Goal: Navigation & Orientation: Find specific page/section

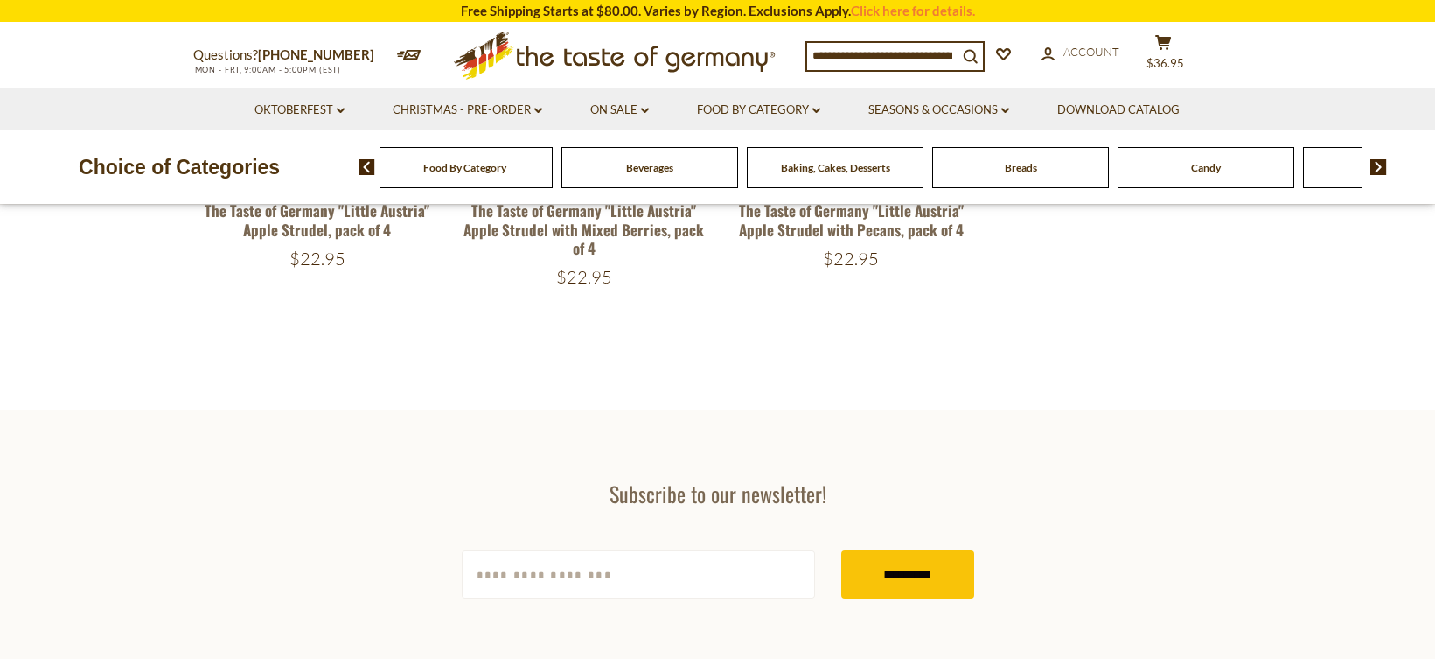
click at [1052, 171] on div "Breads" at bounding box center [1020, 167] width 177 height 41
click at [990, 181] on div "Breads" at bounding box center [1020, 167] width 177 height 41
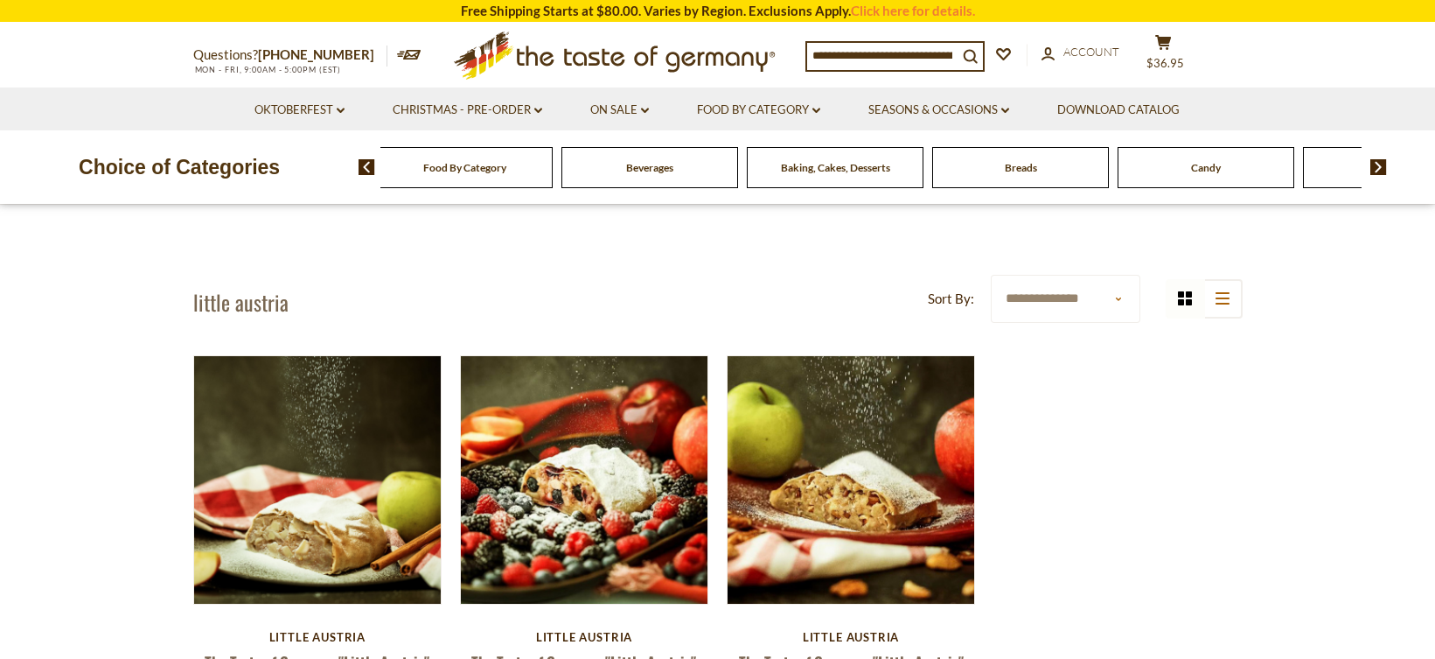
click at [792, 187] on div "Baking, Cakes, Desserts" at bounding box center [835, 167] width 177 height 41
click at [790, 176] on div "Baking, Cakes, Desserts" at bounding box center [834, 167] width 177 height 41
click at [801, 103] on link "Food By Category dropdown_arrow" at bounding box center [758, 110] width 123 height 19
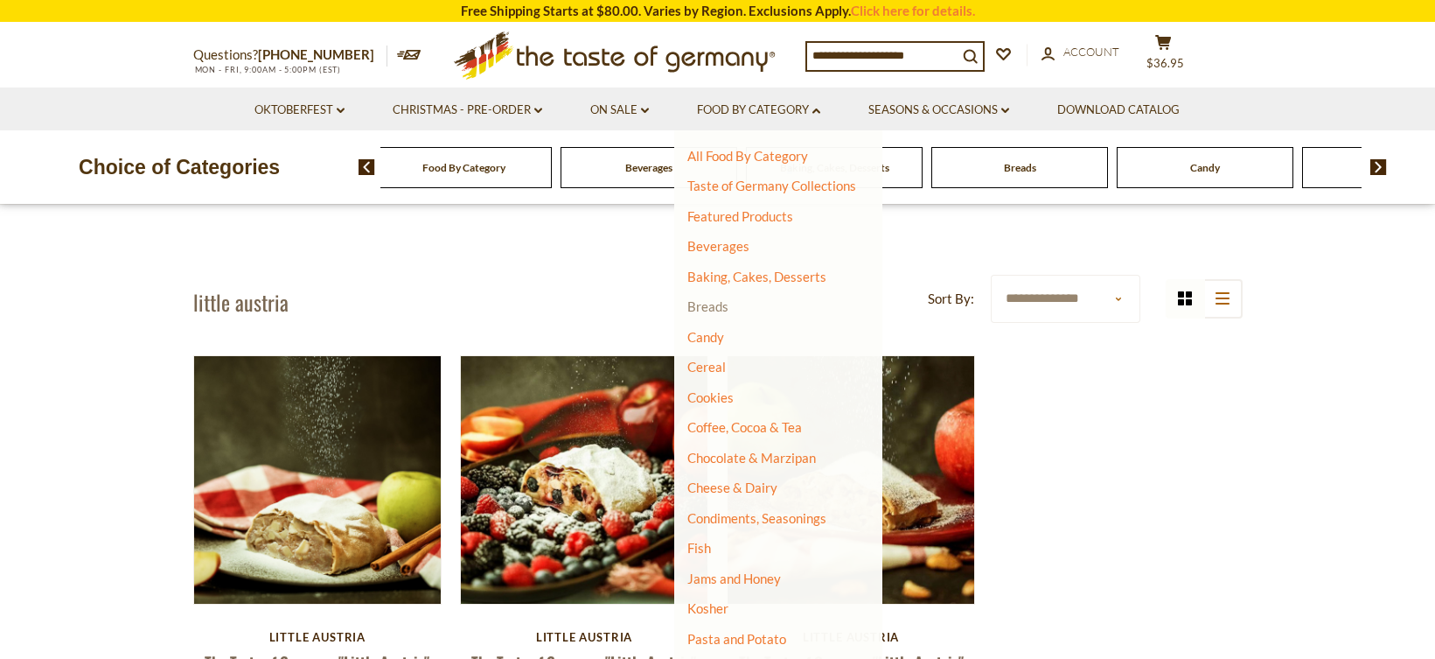
click at [713, 313] on link "Breads" at bounding box center [707, 306] width 41 height 16
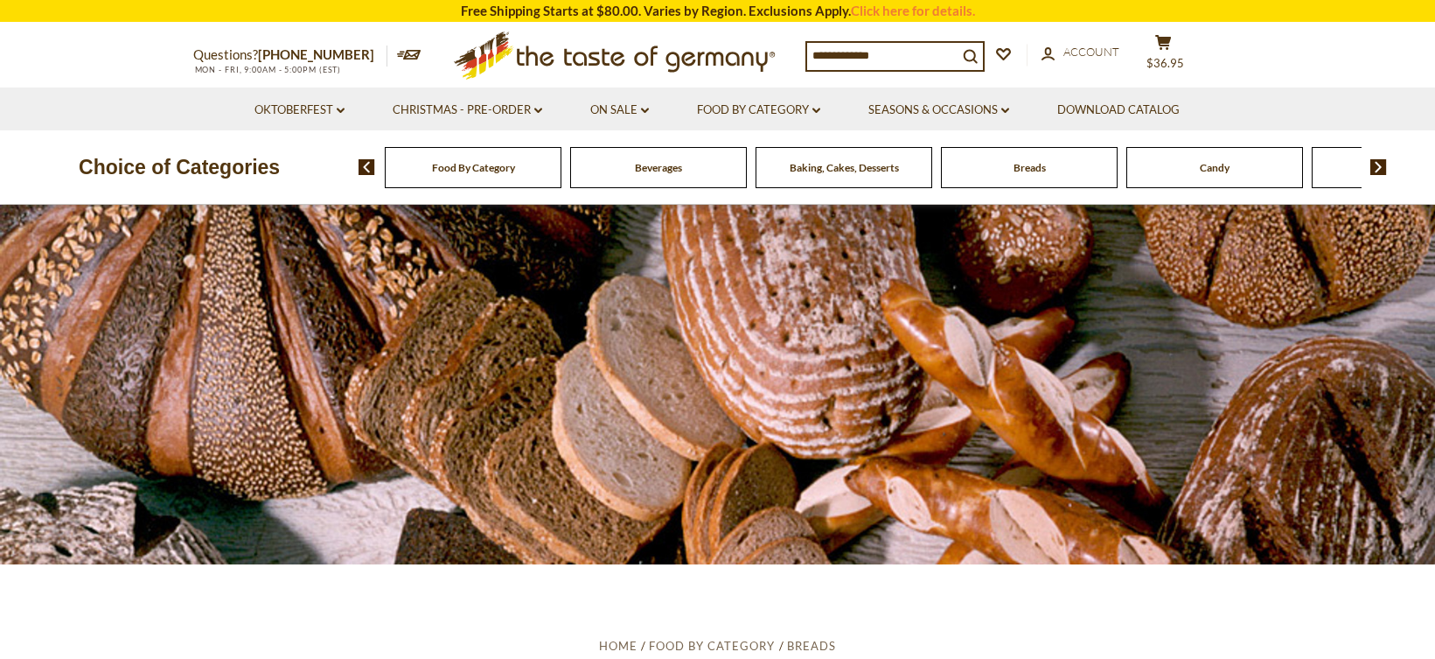
drag, startPoint x: 1441, startPoint y: 45, endPoint x: 1408, endPoint y: 32, distance: 35.7
click at [747, 109] on link "Food By Category dropdown_arrow" at bounding box center [758, 110] width 123 height 19
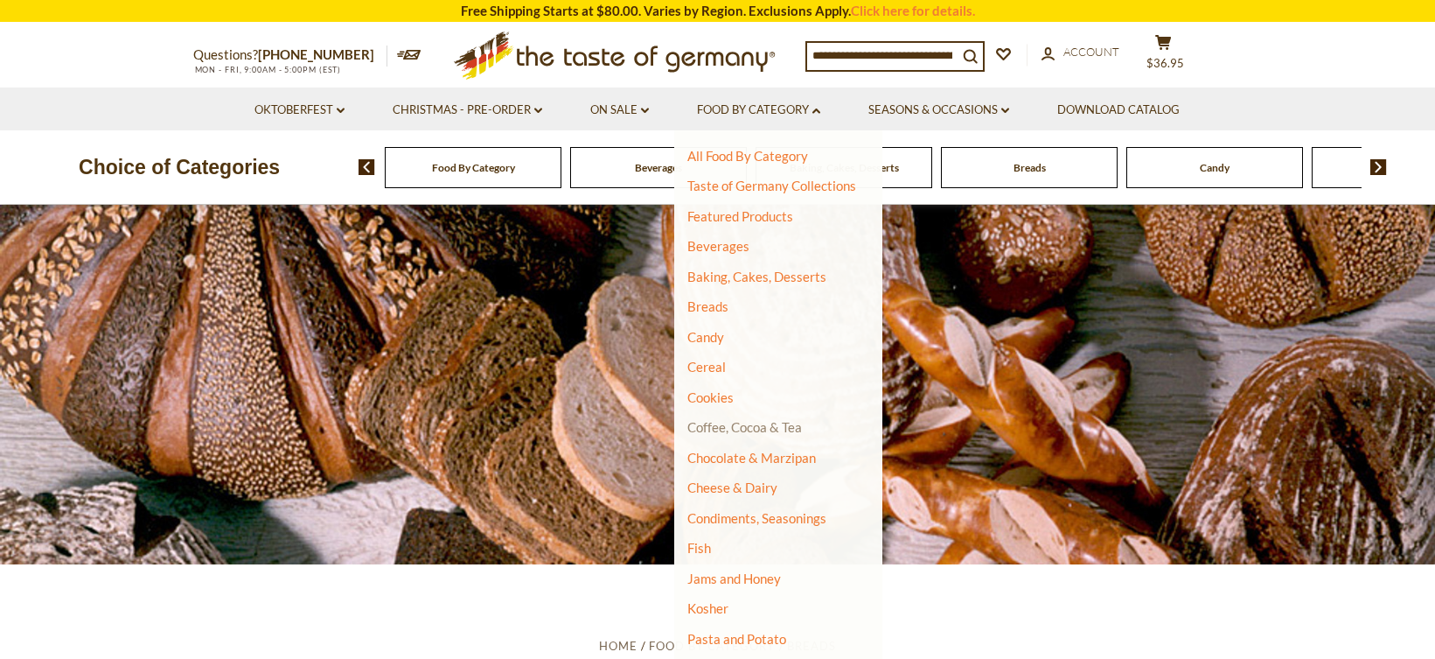
click at [750, 424] on link "Coffee, Cocoa & Tea" at bounding box center [744, 427] width 115 height 16
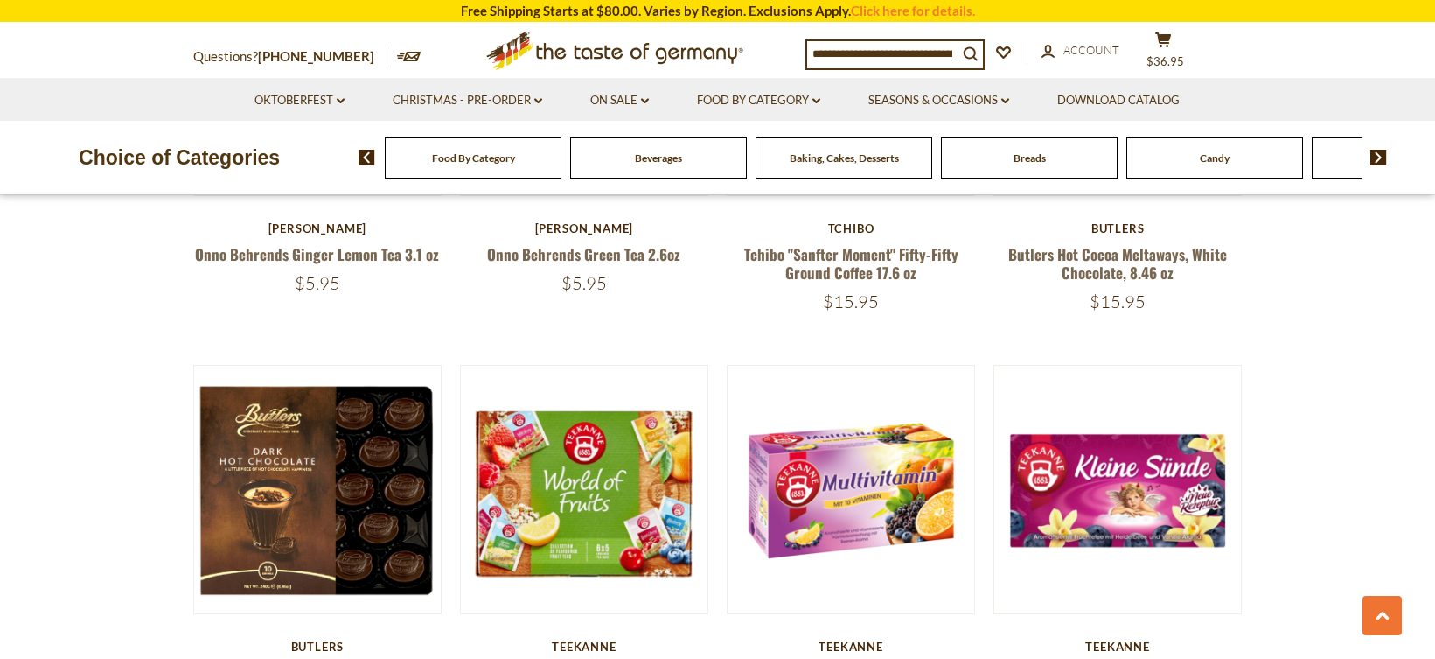
scroll to position [723, 0]
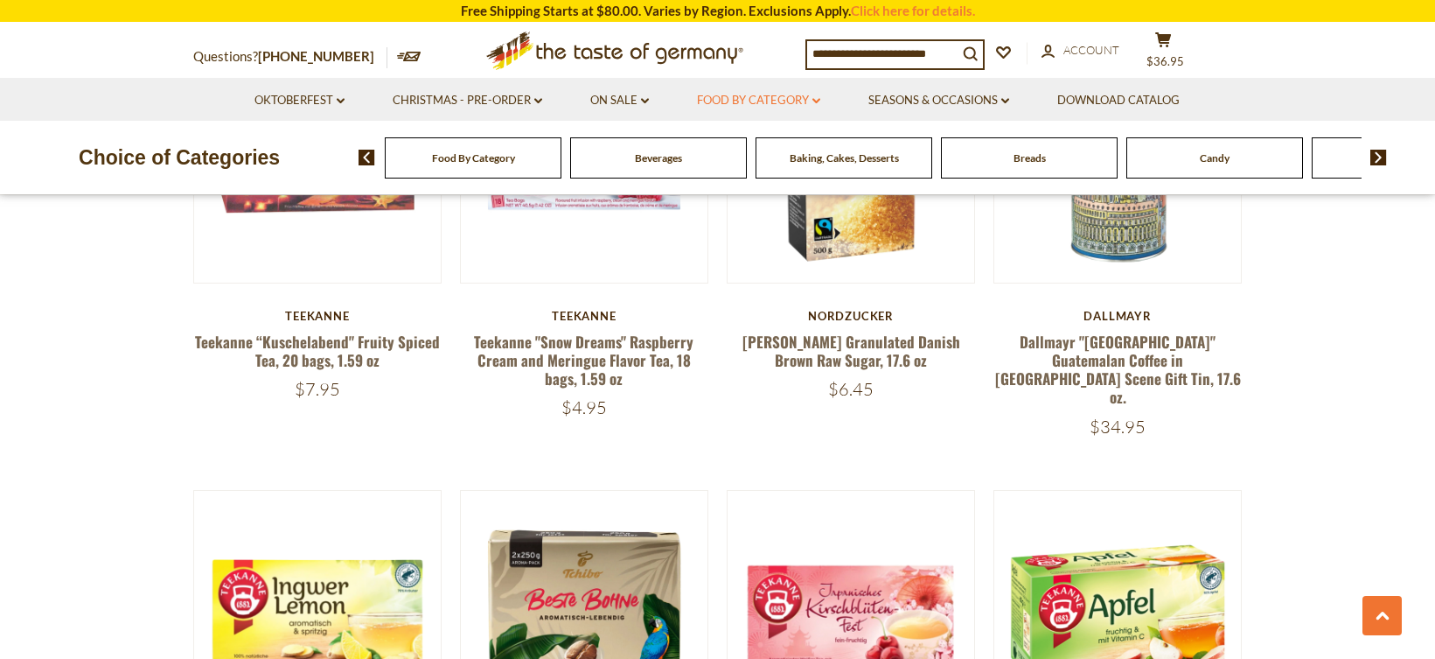
click at [756, 98] on link "Food By Category dropdown_arrow" at bounding box center [758, 100] width 123 height 19
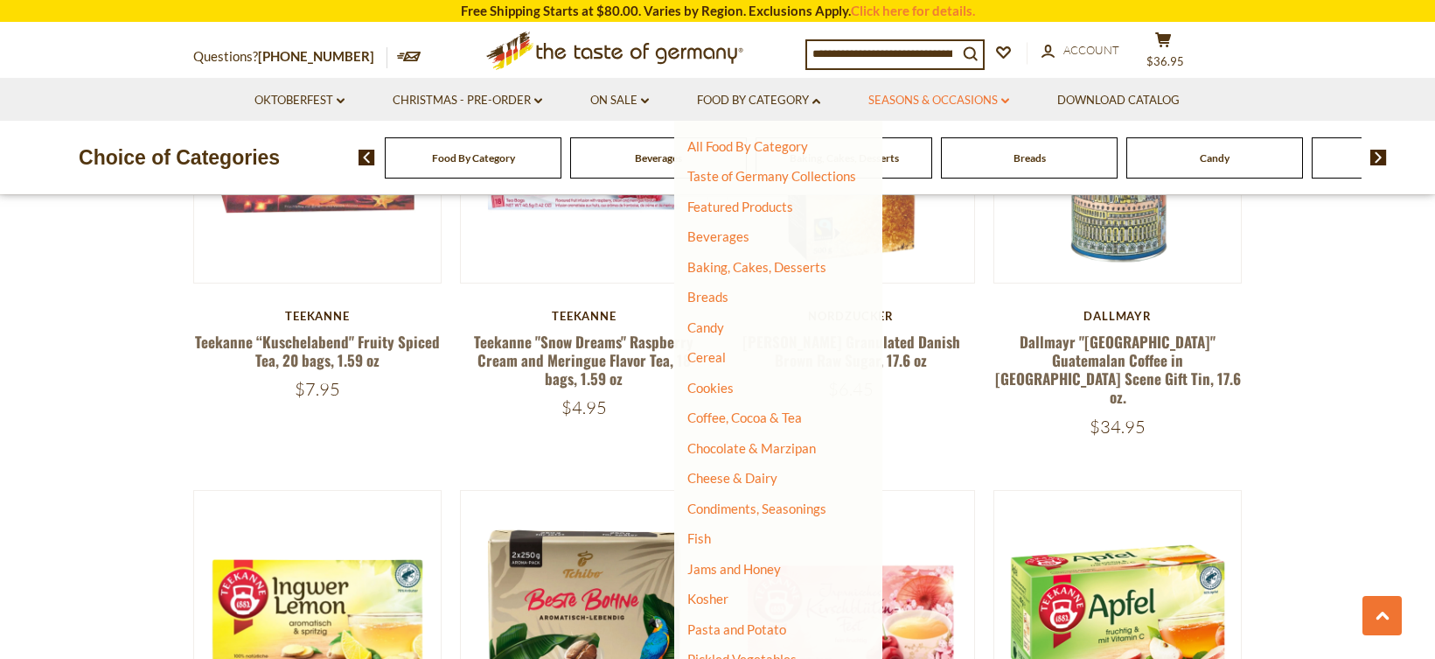
click at [918, 100] on link "Seasons & Occasions dropdown_arrow" at bounding box center [939, 100] width 141 height 19
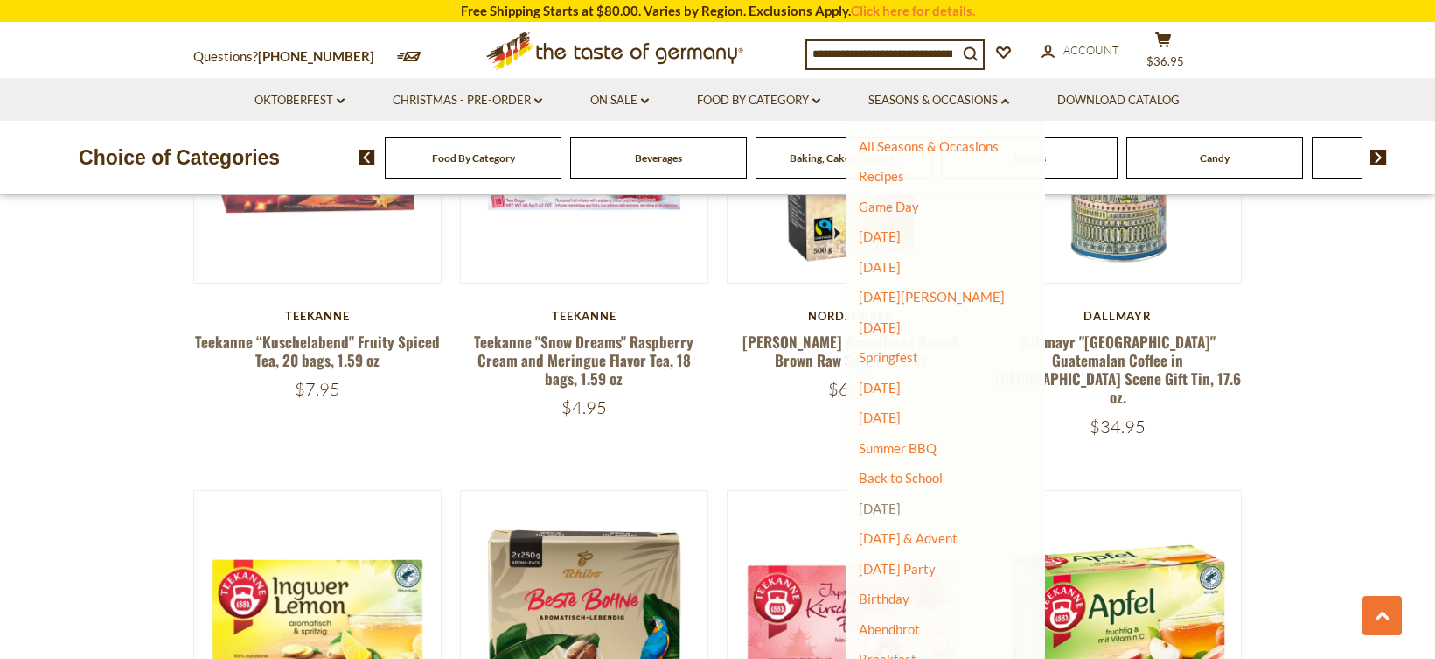
click at [901, 503] on link "[DATE]" at bounding box center [880, 508] width 42 height 16
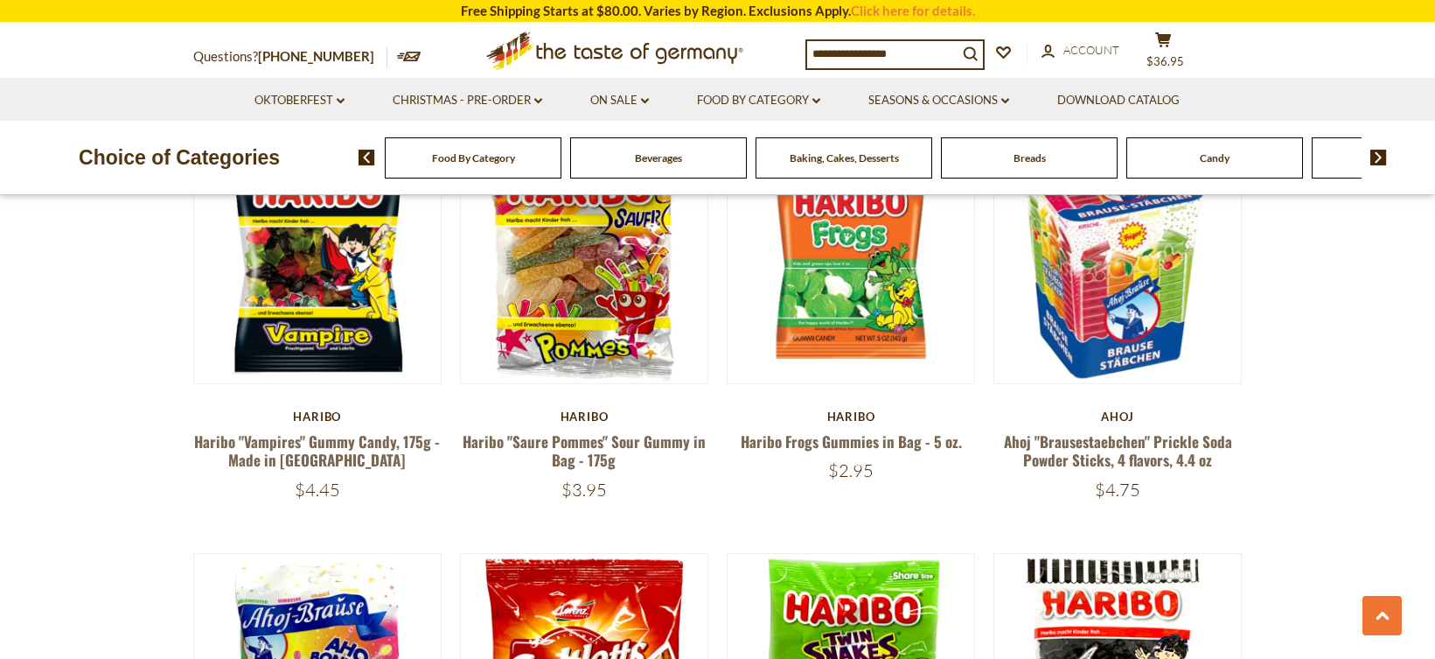
scroll to position [536, 0]
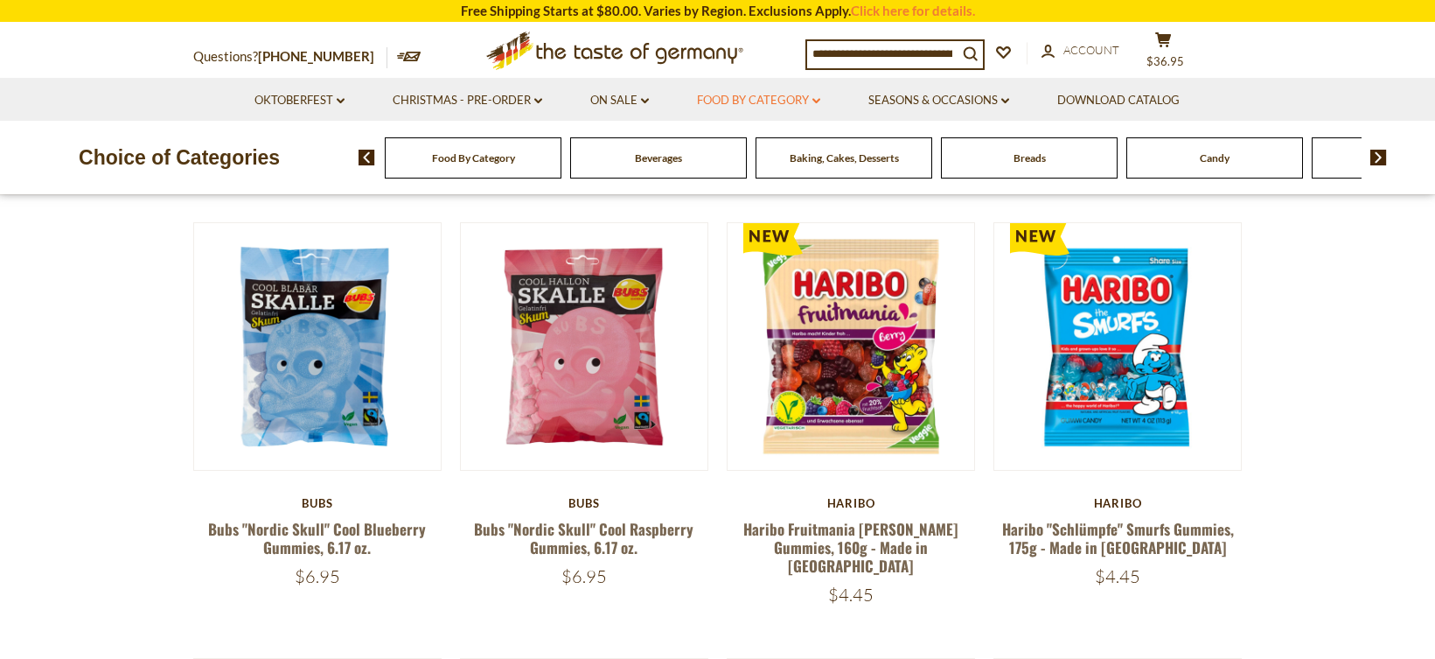
click at [787, 105] on link "Food By Category dropdown_arrow" at bounding box center [758, 100] width 123 height 19
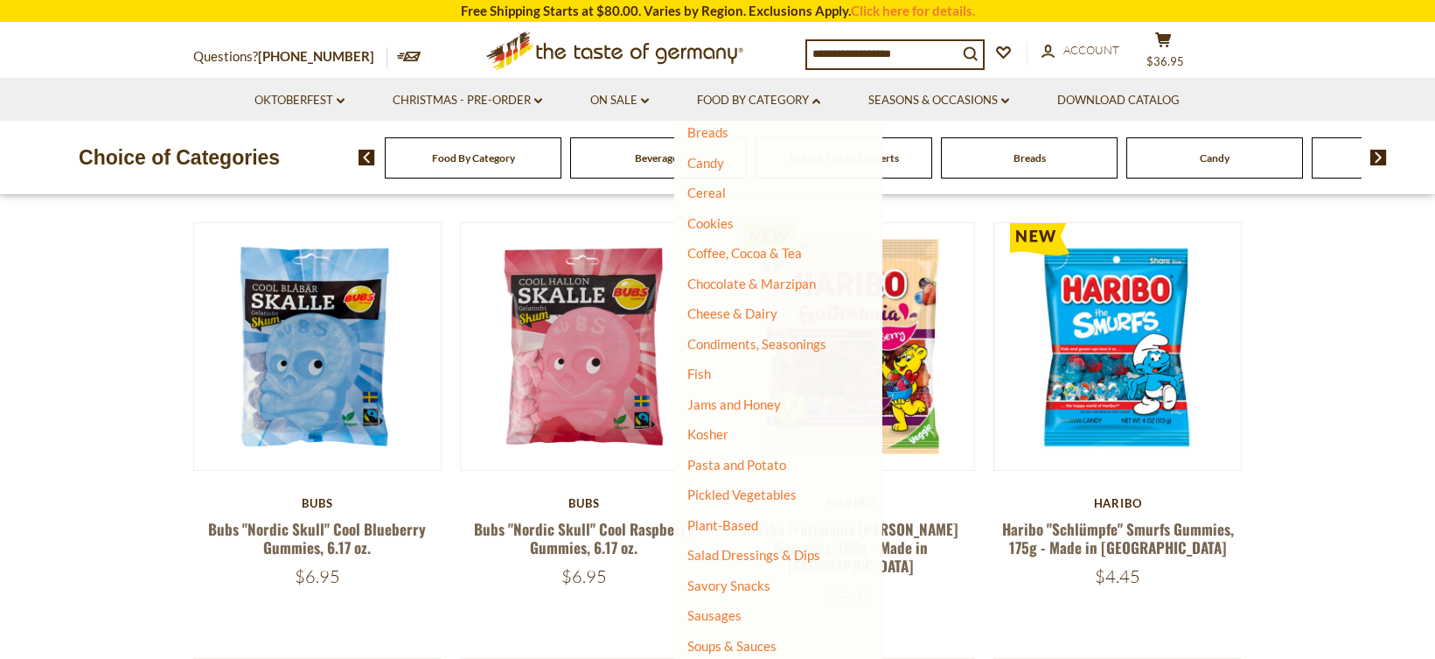
scroll to position [284, 0]
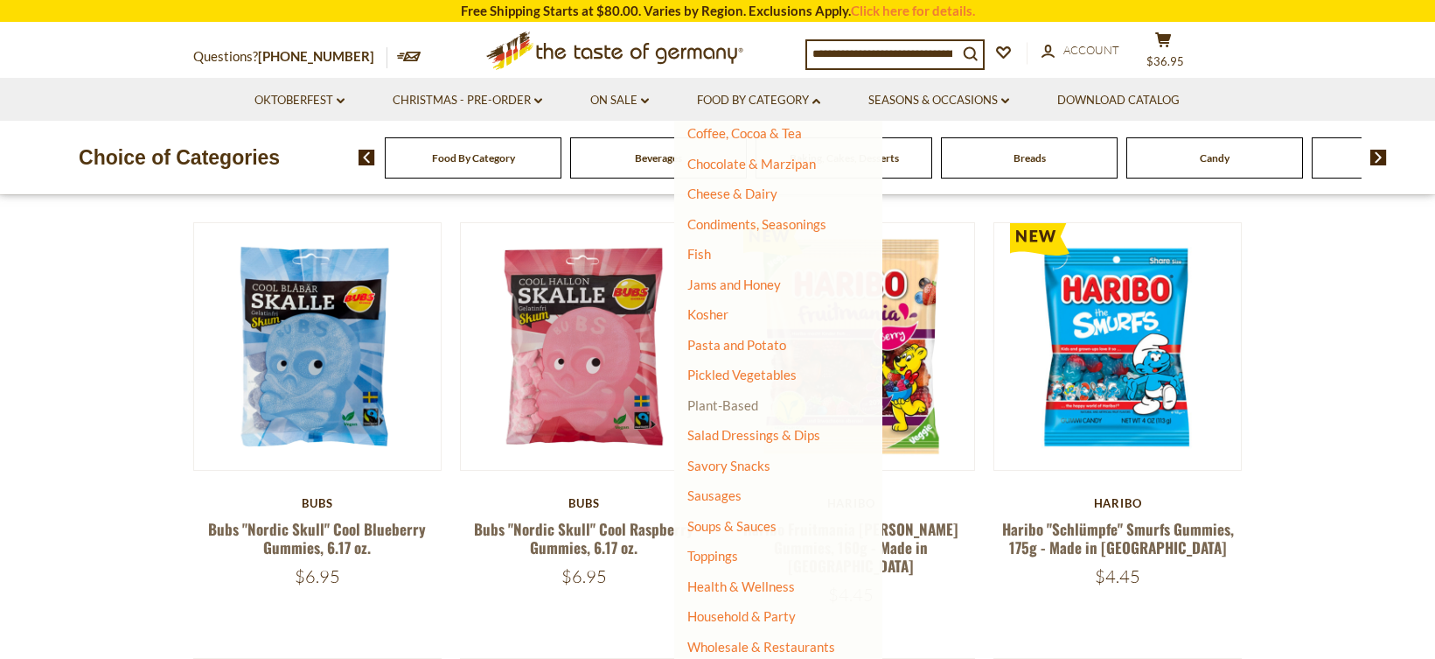
click at [738, 408] on link "Plant-Based" at bounding box center [722, 405] width 71 height 16
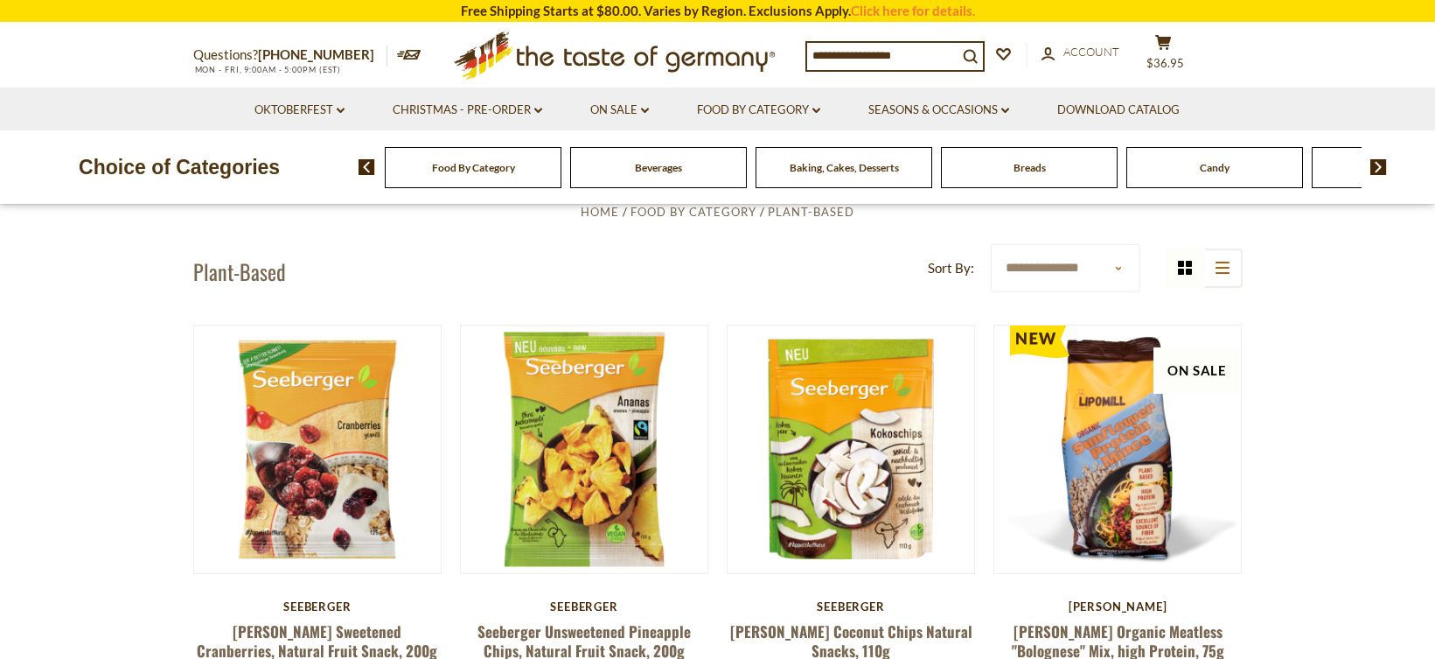
scroll to position [50, 0]
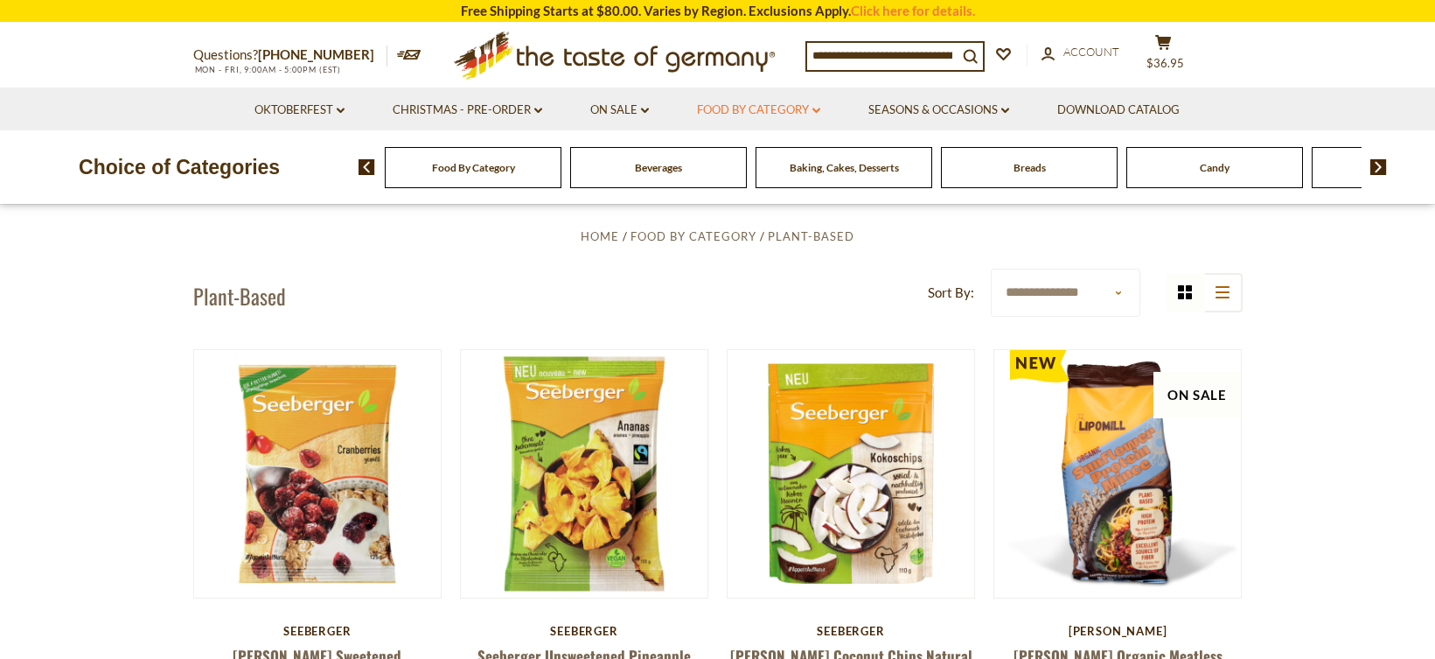
click at [763, 108] on link "Food By Category dropdown_arrow" at bounding box center [758, 110] width 123 height 19
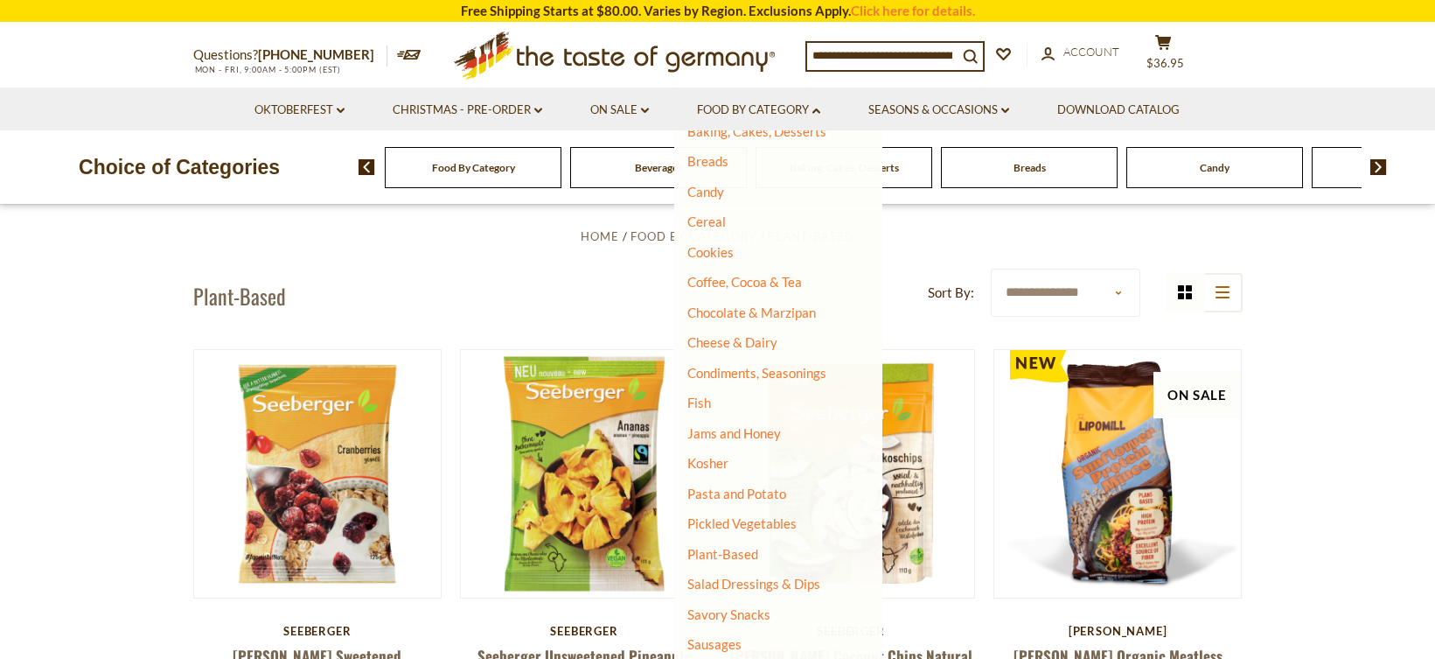
scroll to position [284, 0]
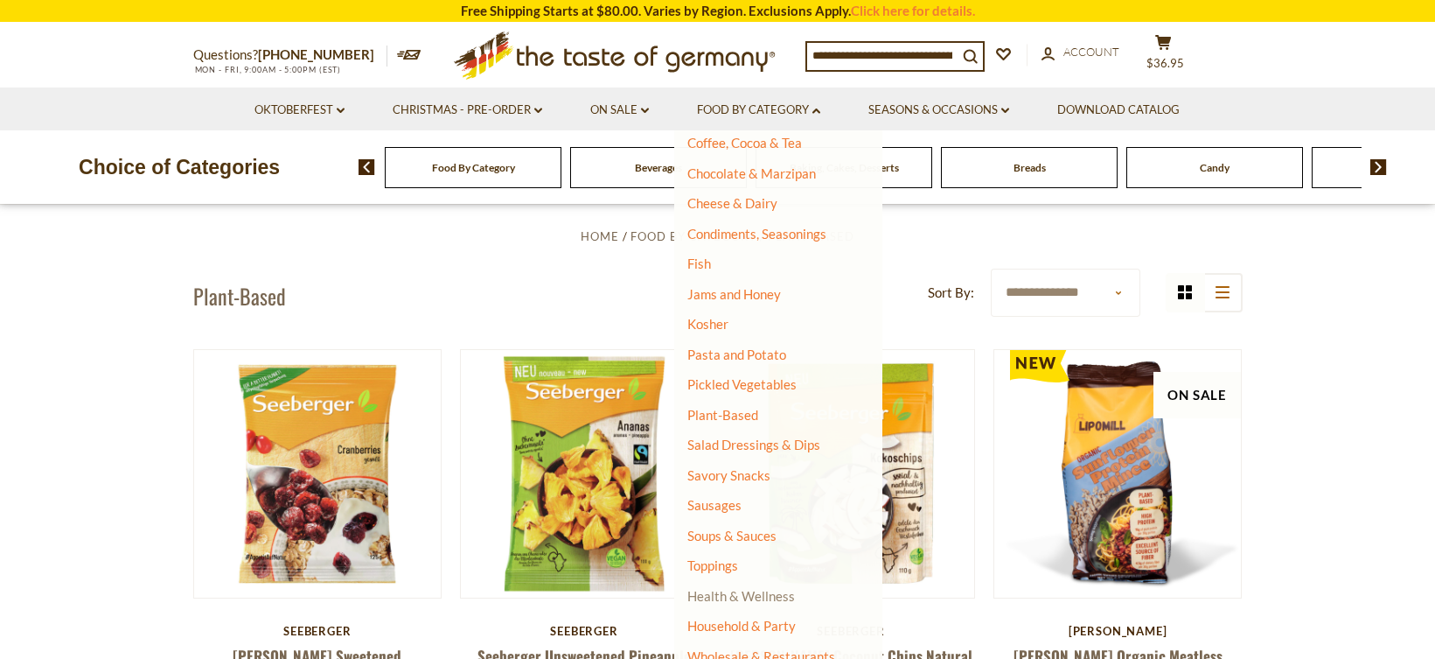
click at [772, 590] on link "Health & Wellness" at bounding box center [741, 595] width 108 height 24
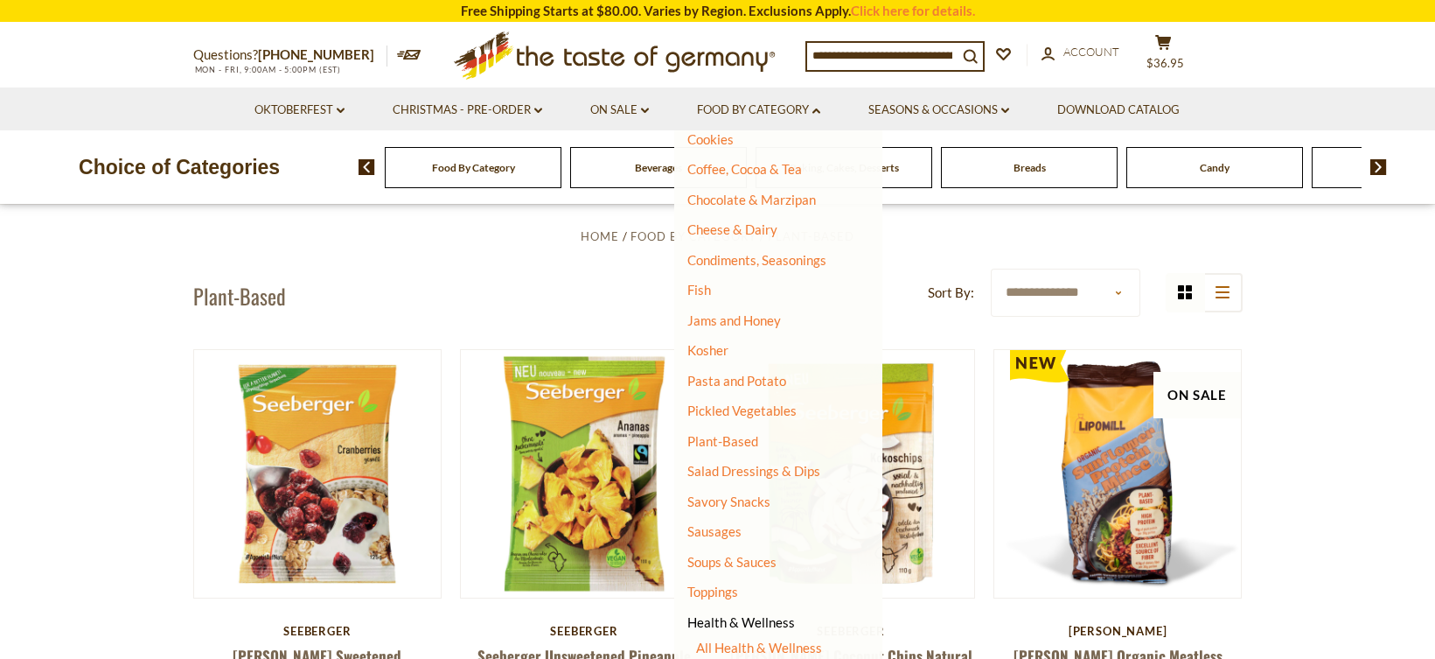
scroll to position [241, 0]
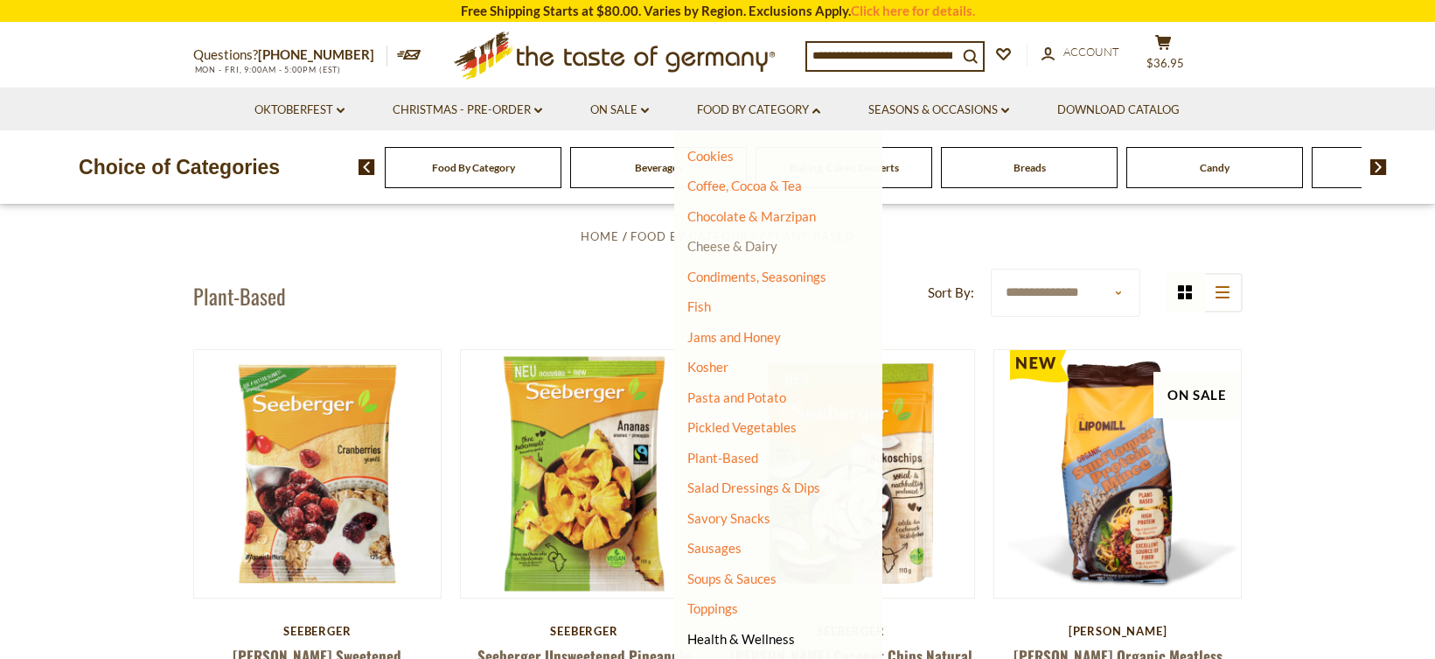
click at [701, 244] on link "Cheese & Dairy" at bounding box center [732, 246] width 90 height 16
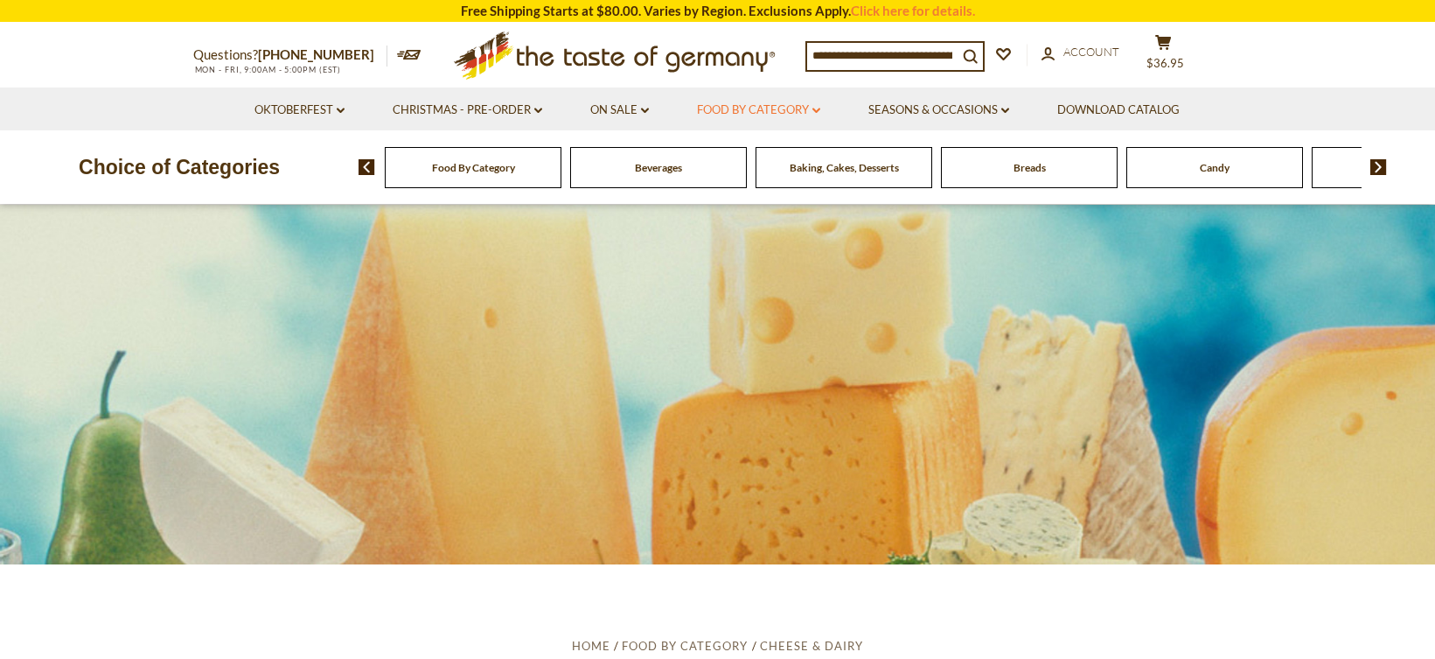
click at [783, 110] on link "Food By Category dropdown_arrow" at bounding box center [758, 110] width 123 height 19
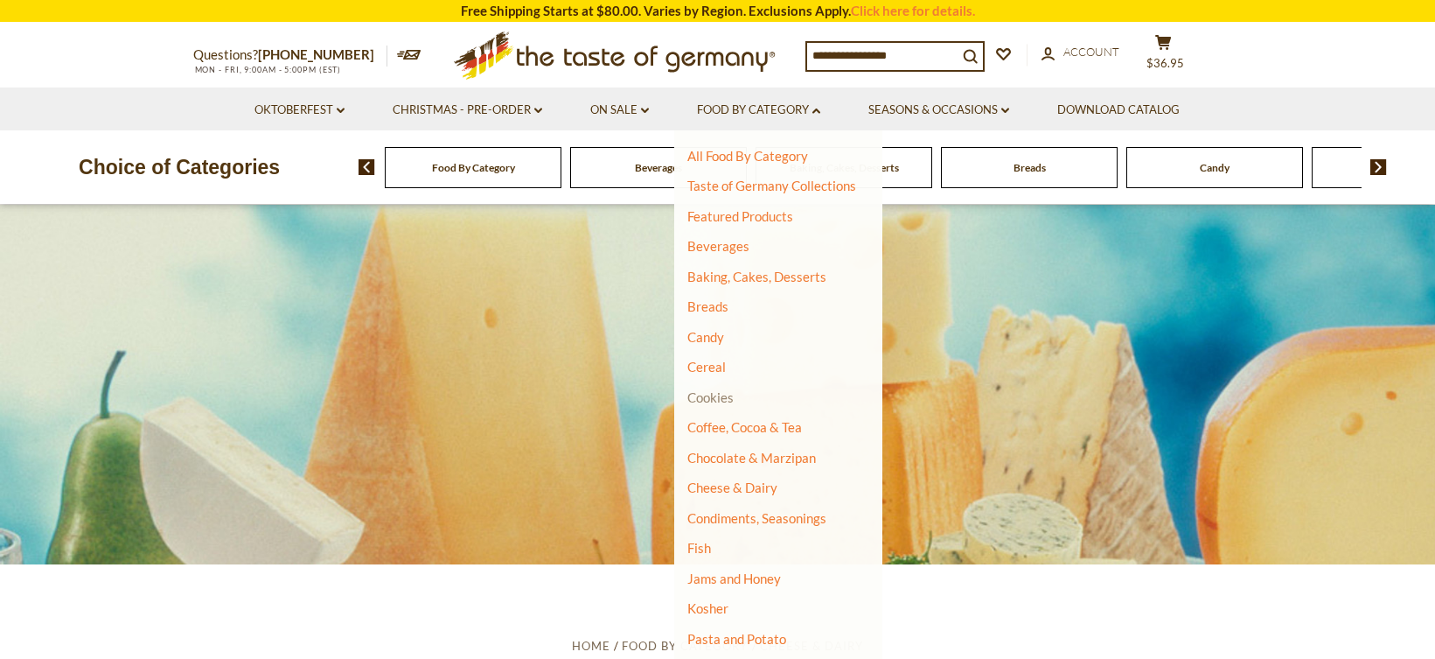
click at [701, 395] on link "Cookies" at bounding box center [710, 397] width 46 height 16
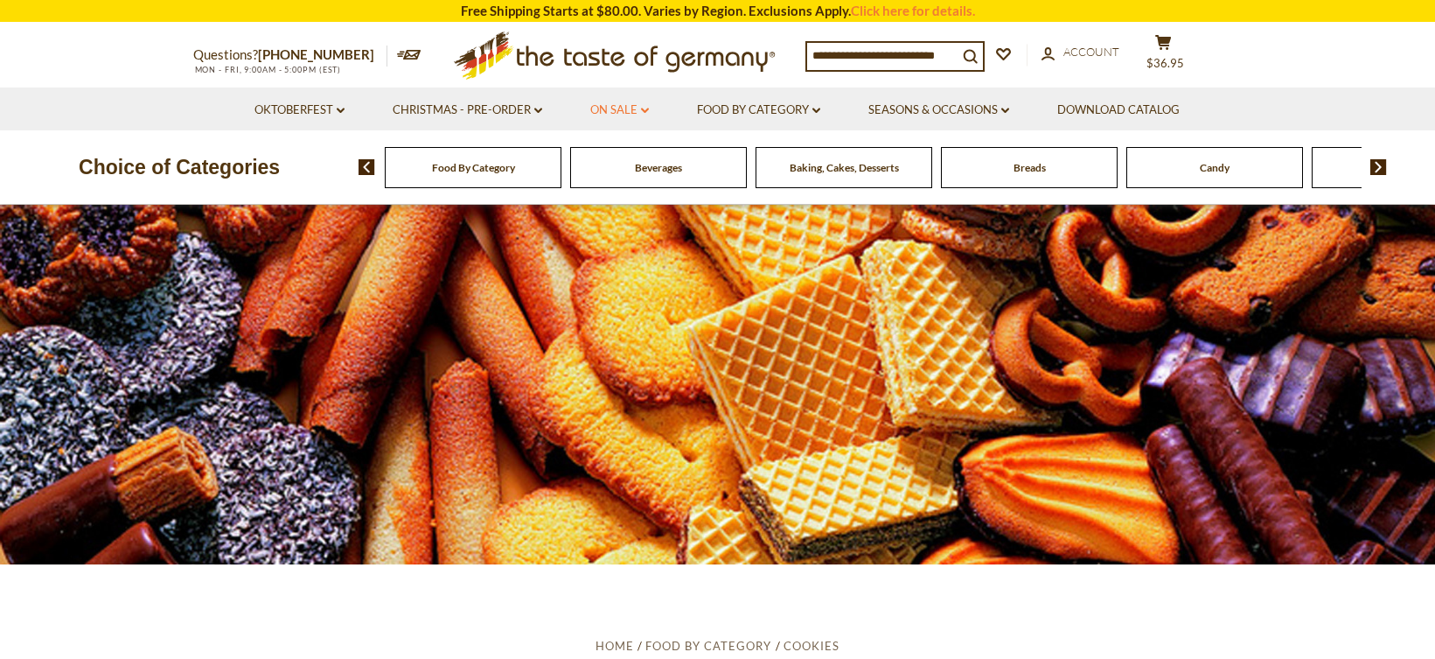
click at [630, 111] on link "On Sale dropdown_arrow" at bounding box center [619, 110] width 59 height 19
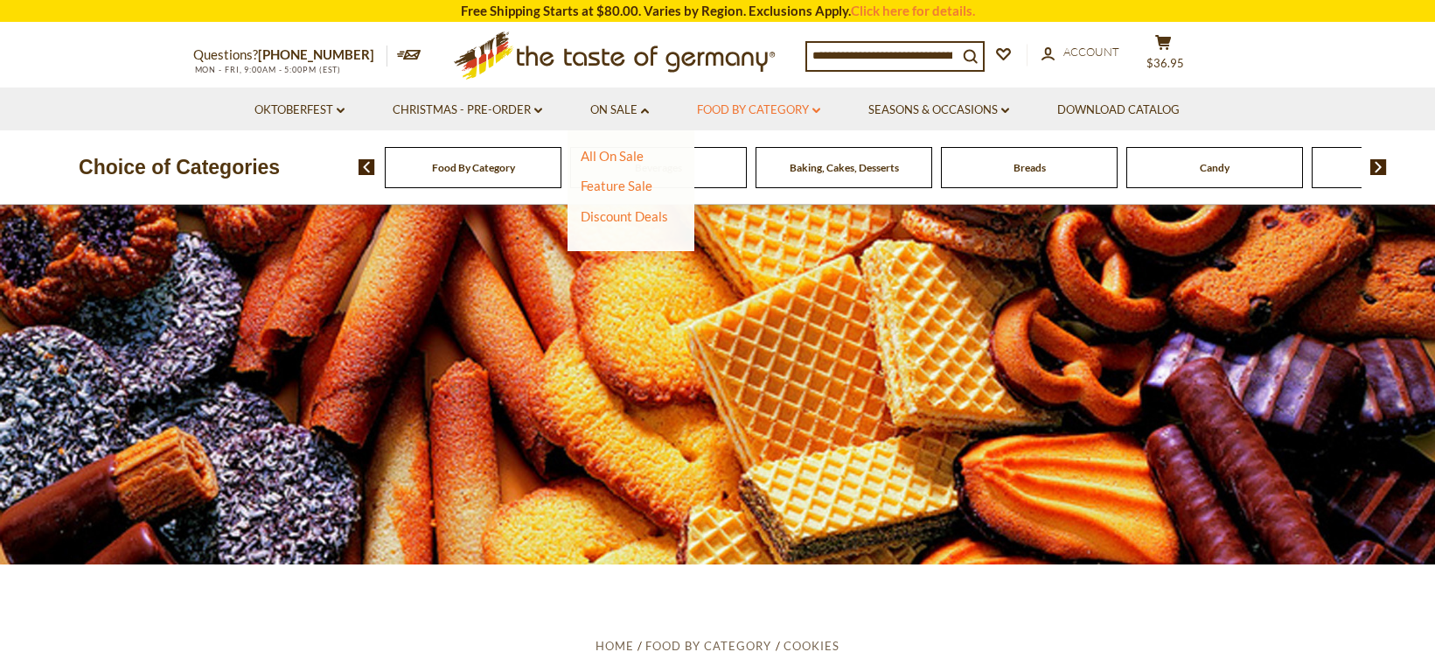
click at [741, 106] on link "Food By Category dropdown_arrow" at bounding box center [758, 110] width 123 height 19
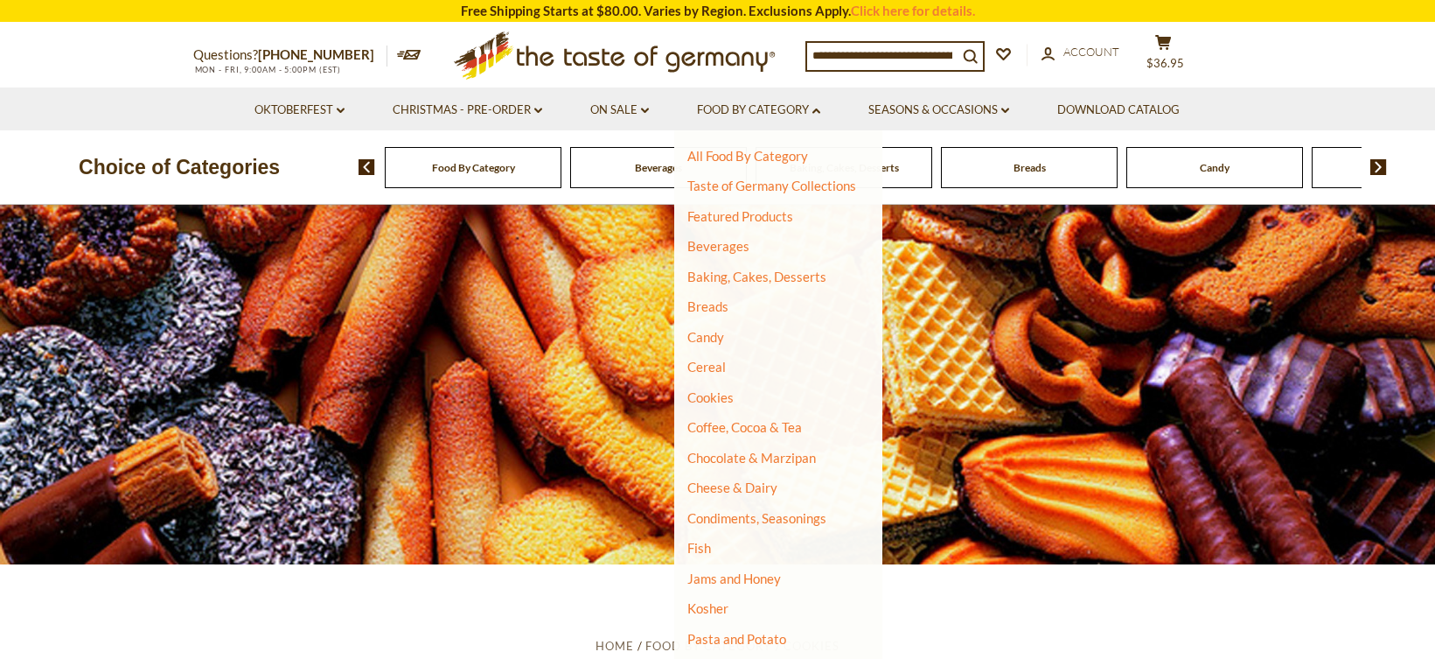
click at [766, 466] on li "Chocolate & Marzipan" at bounding box center [771, 458] width 169 height 17
click at [755, 456] on link "Chocolate & Marzipan" at bounding box center [751, 458] width 129 height 16
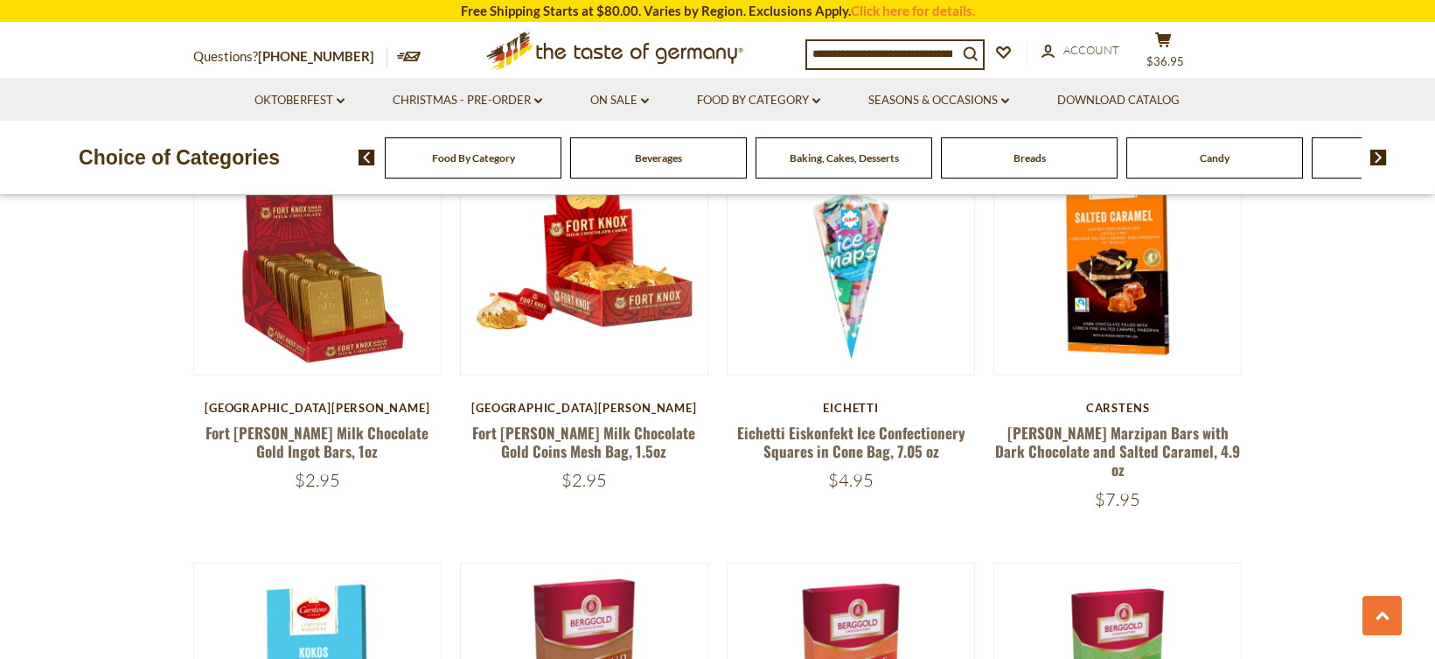
scroll to position [1557, 0]
